Goal: Transaction & Acquisition: Obtain resource

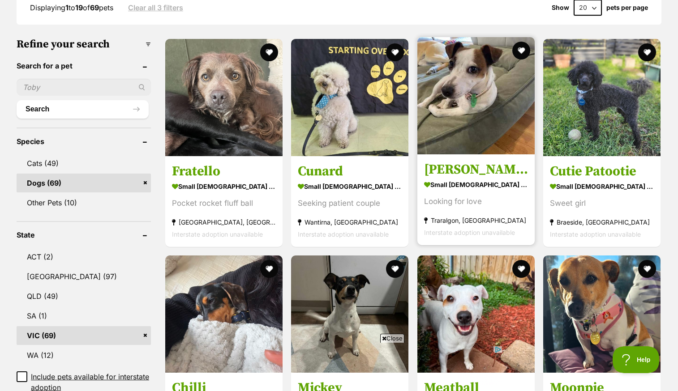
click at [472, 81] on img at bounding box center [475, 95] width 117 height 117
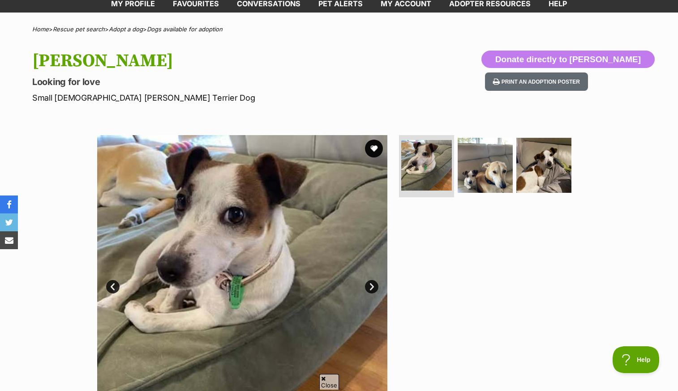
scroll to position [52, 0]
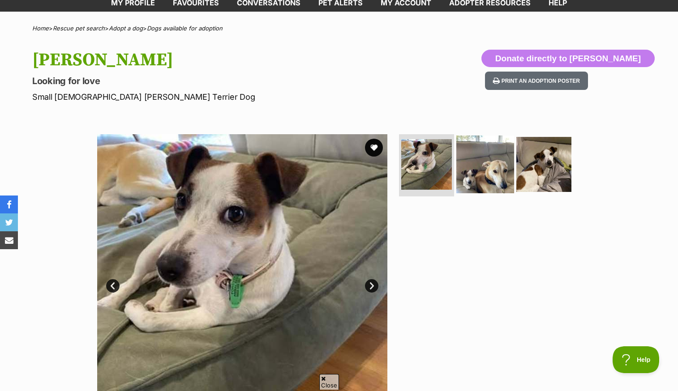
click at [488, 160] on img at bounding box center [485, 164] width 58 height 58
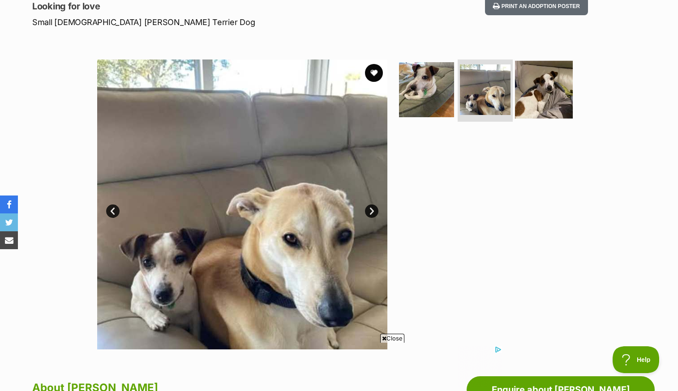
scroll to position [0, 0]
click at [535, 92] on img at bounding box center [544, 89] width 58 height 58
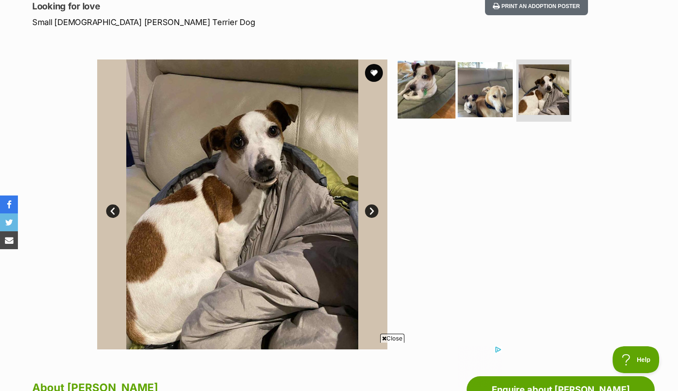
click at [412, 84] on img at bounding box center [427, 89] width 58 height 58
